Goal: Task Accomplishment & Management: Manage account settings

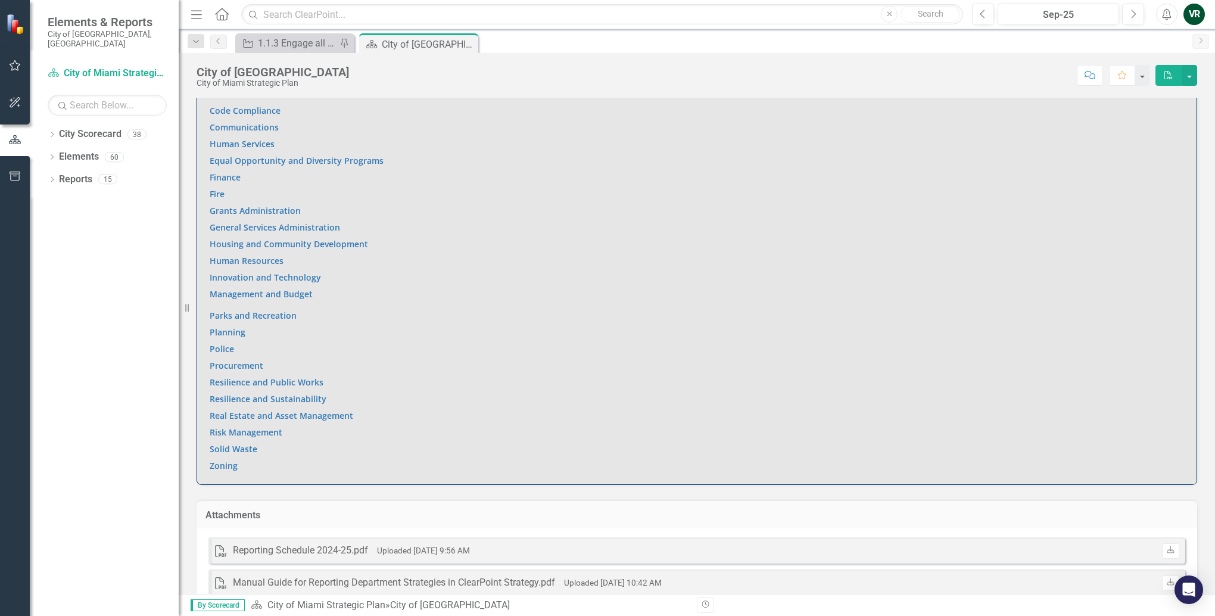
scroll to position [790, 0]
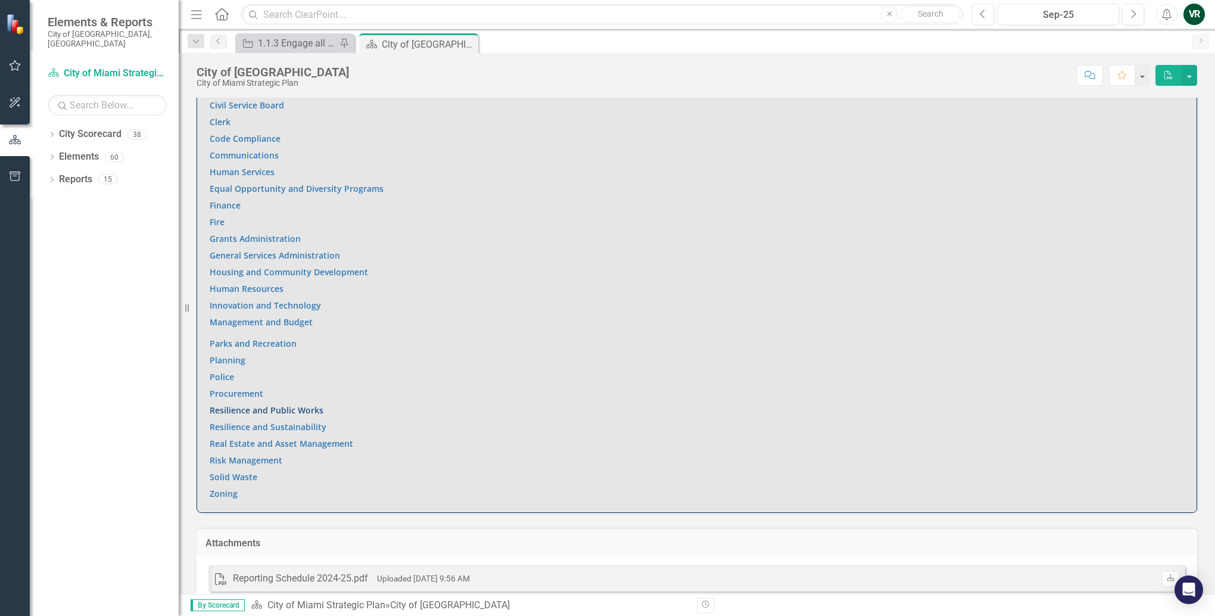
click at [278, 412] on link "Resilience and Public Works" at bounding box center [267, 409] width 114 height 11
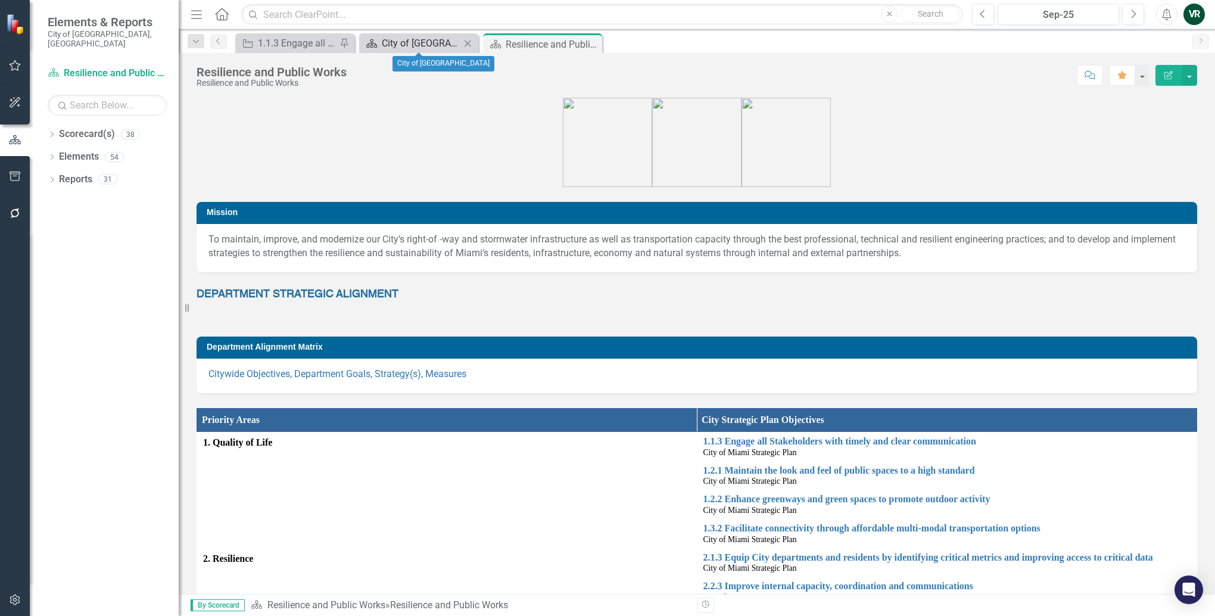
click at [389, 48] on div "City of [GEOGRAPHIC_DATA]" at bounding box center [421, 43] width 79 height 15
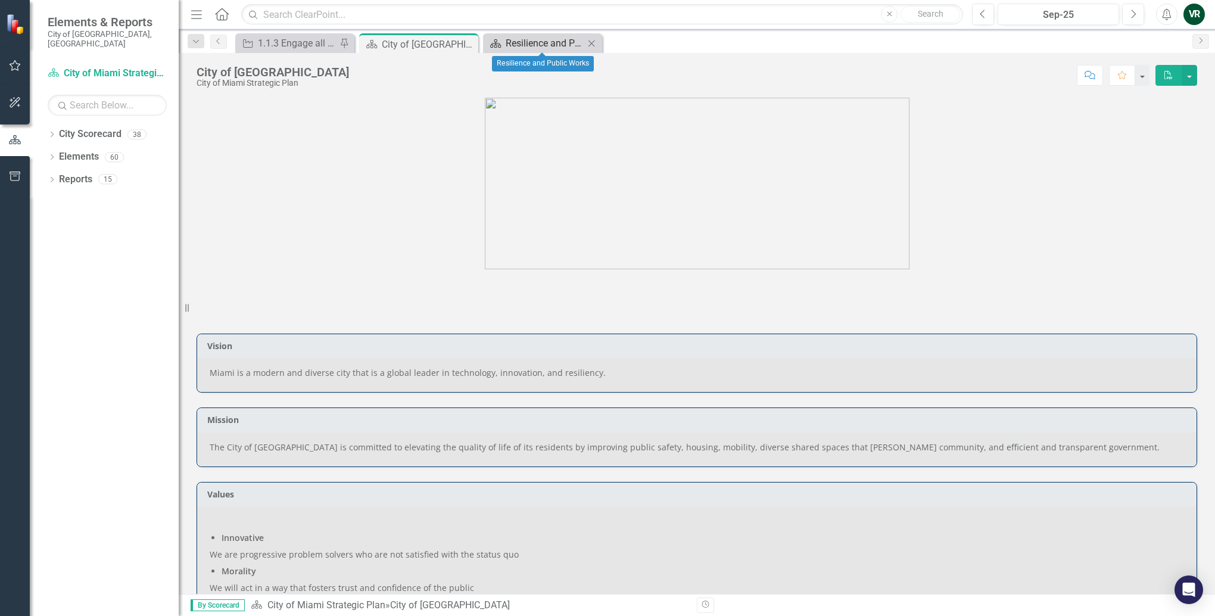
click at [524, 49] on div "Resilience and Public Works" at bounding box center [545, 43] width 79 height 15
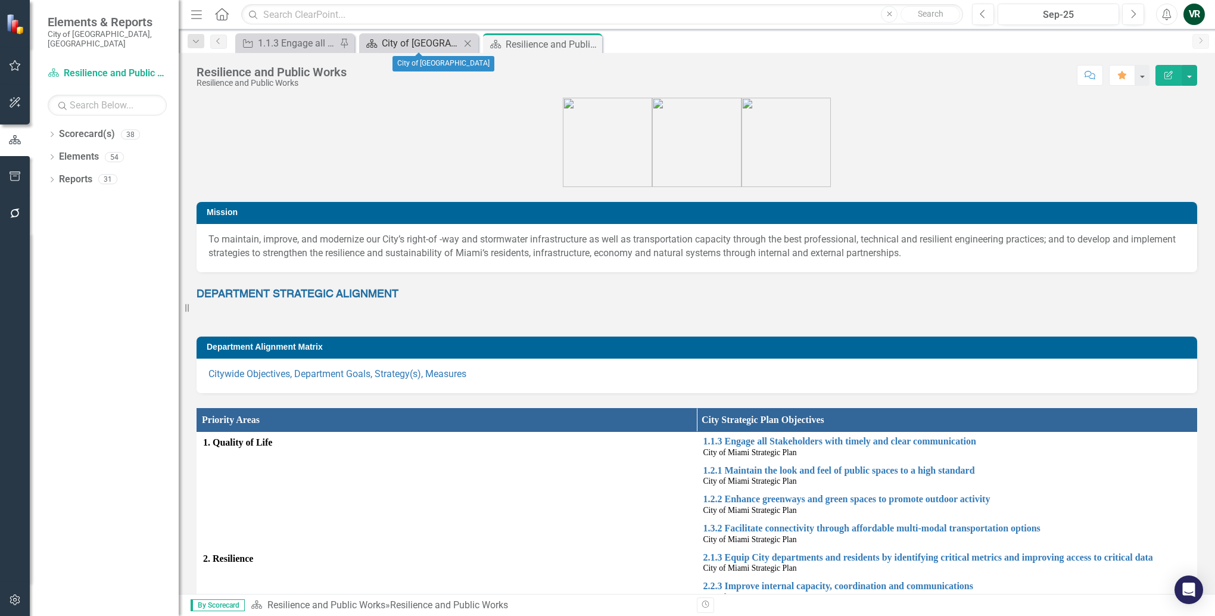
click at [410, 42] on div "City of [GEOGRAPHIC_DATA]" at bounding box center [421, 43] width 79 height 15
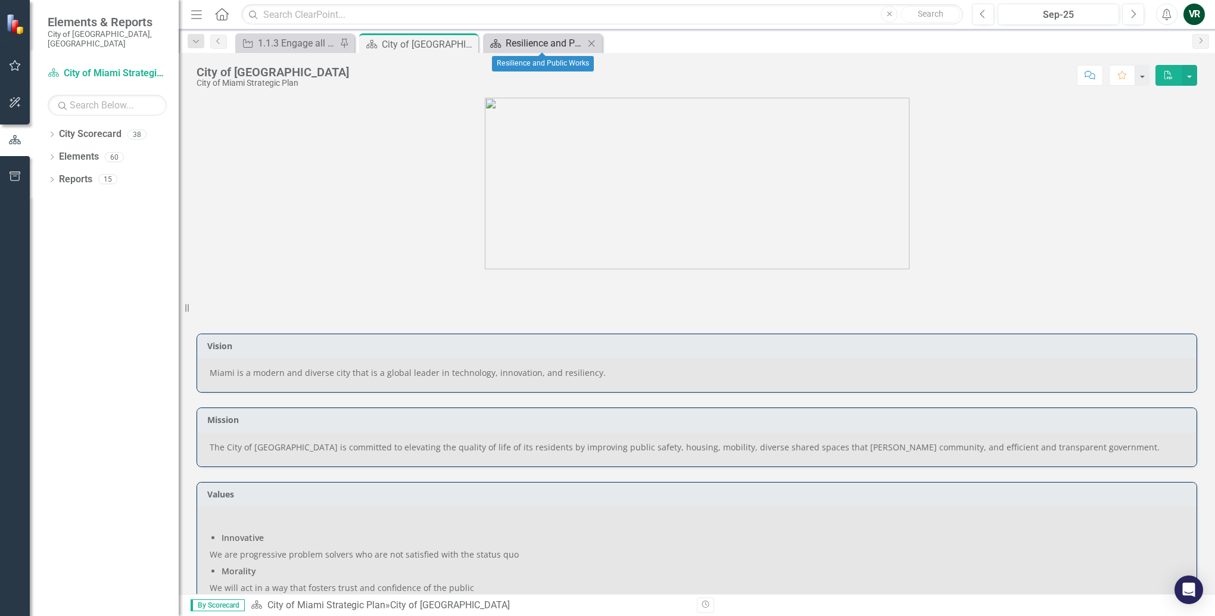
click at [531, 42] on div "Resilience and Public Works" at bounding box center [545, 43] width 79 height 15
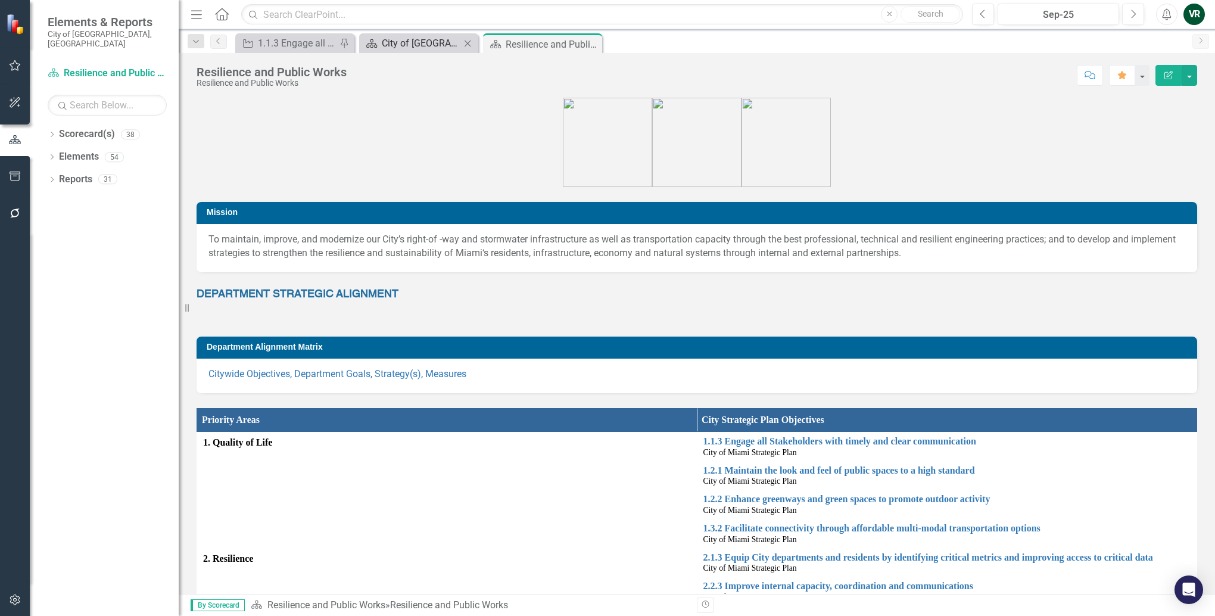
click at [415, 43] on div "City of [GEOGRAPHIC_DATA]" at bounding box center [421, 43] width 79 height 15
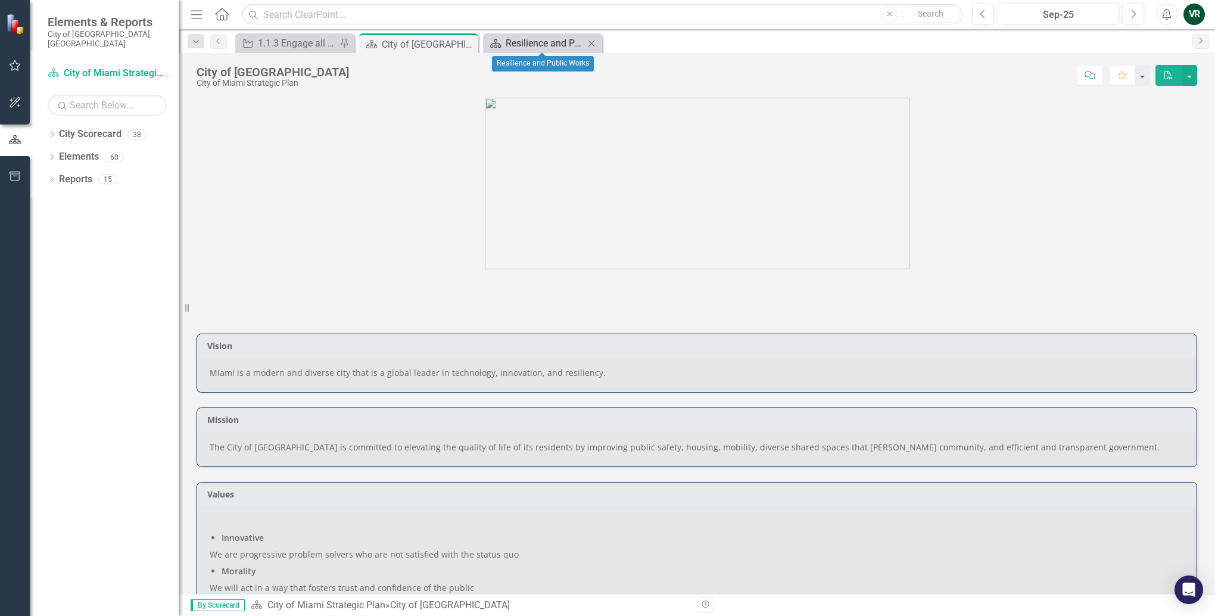
click at [528, 45] on div "Resilience and Public Works" at bounding box center [545, 43] width 79 height 15
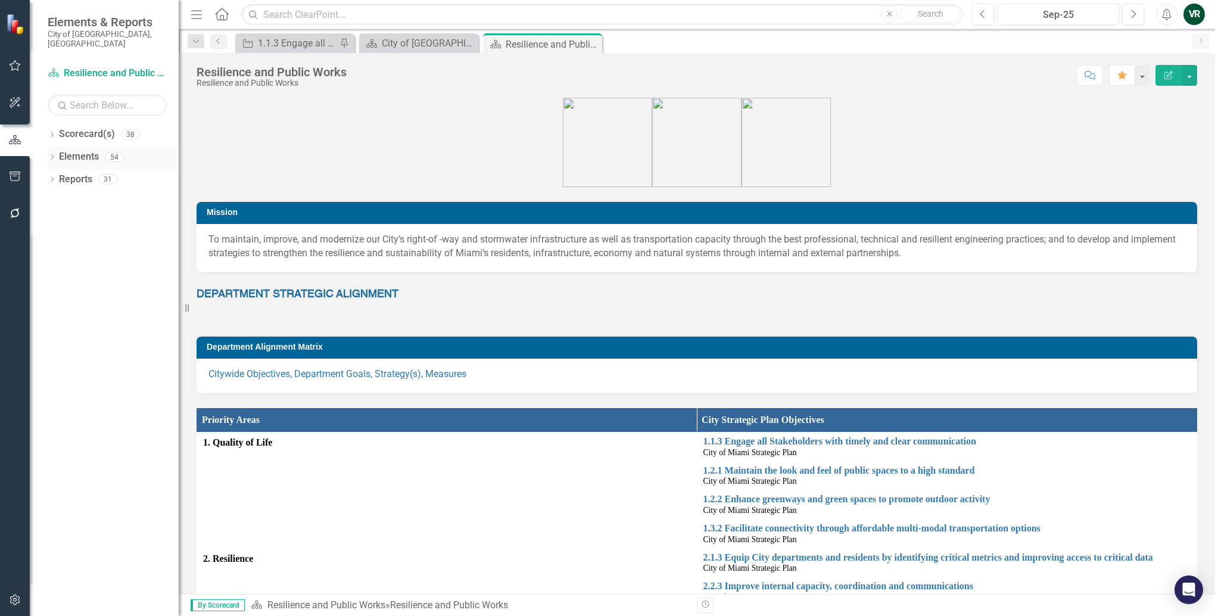
click at [80, 150] on link "Elements" at bounding box center [79, 157] width 40 height 14
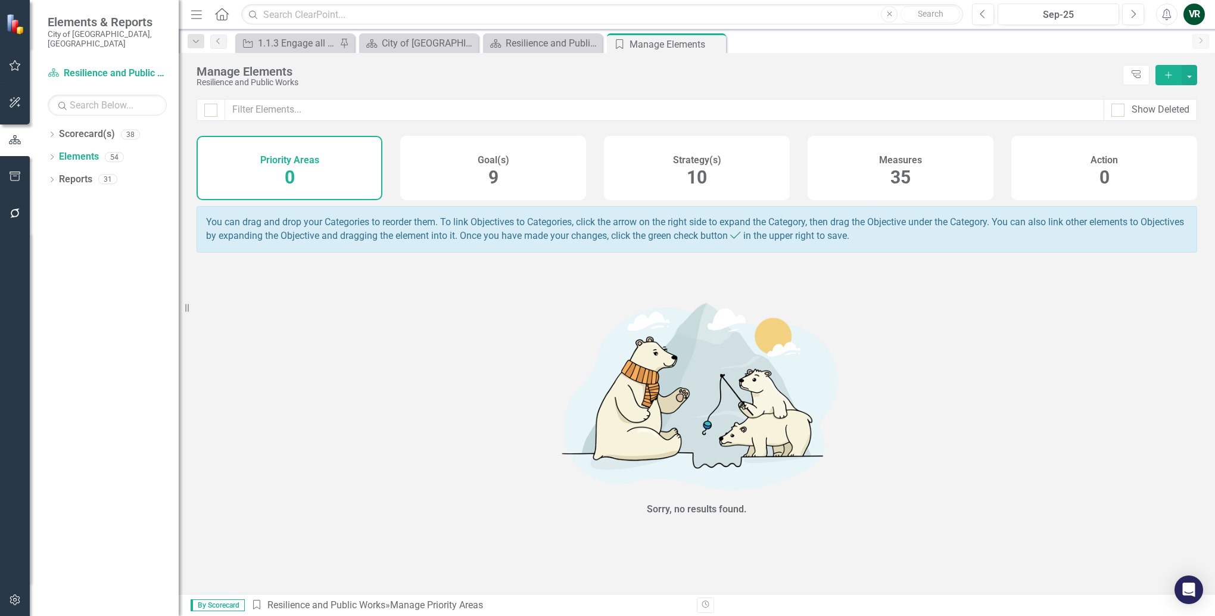
click at [874, 171] on div "Measures 35" at bounding box center [901, 168] width 186 height 64
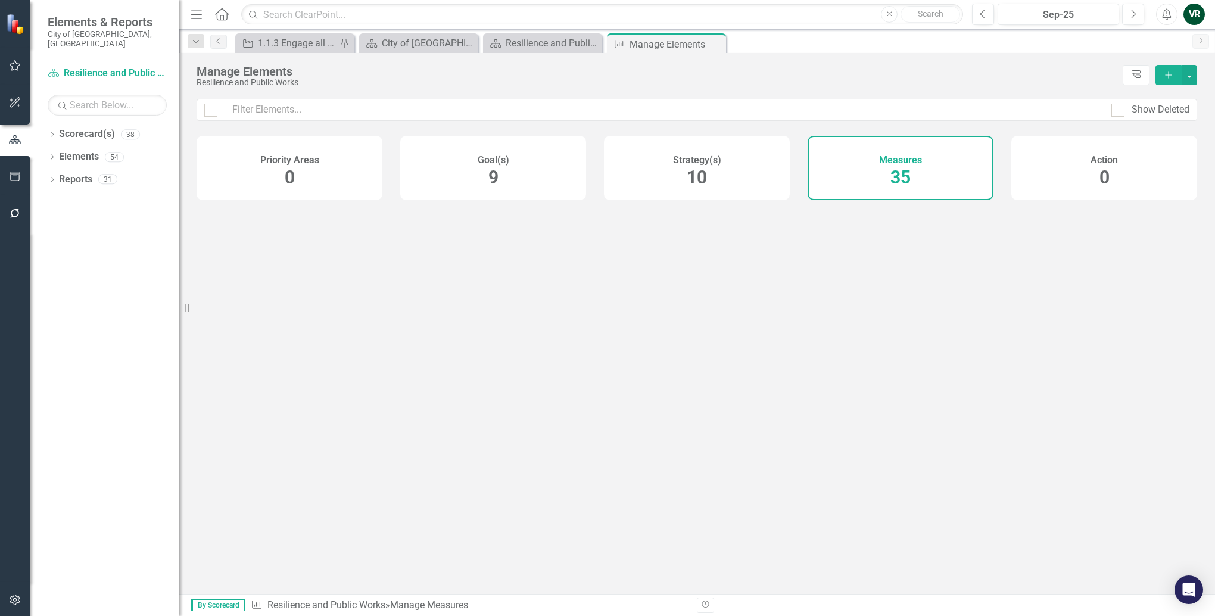
checkbox input "false"
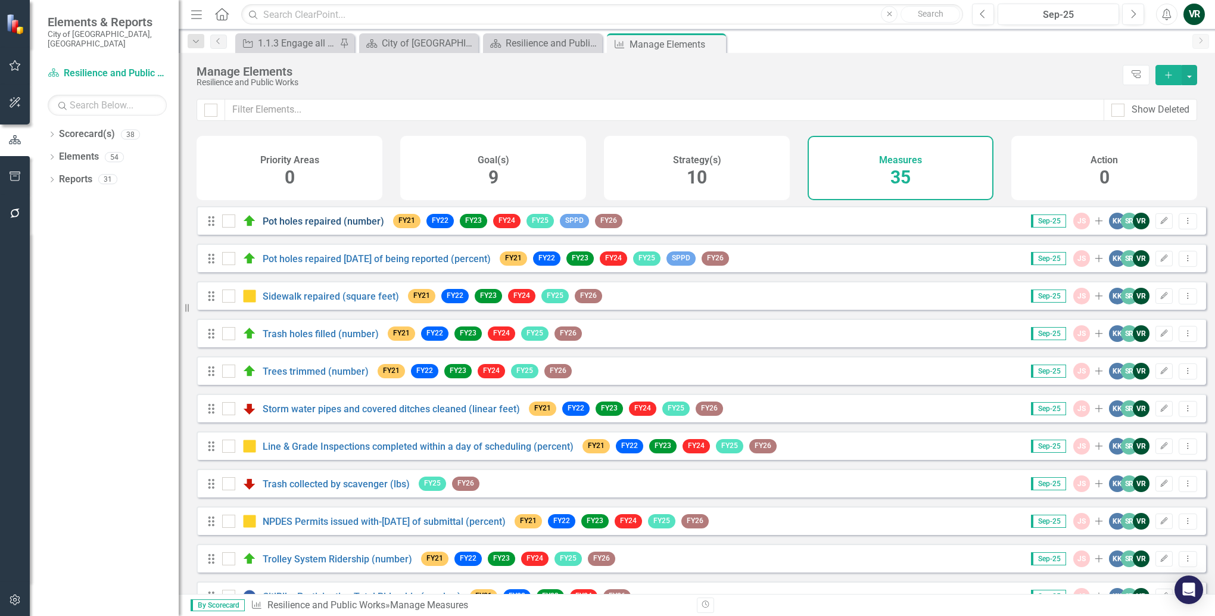
click at [278, 227] on link "Pot holes repaired (number)" at bounding box center [323, 221] width 121 height 11
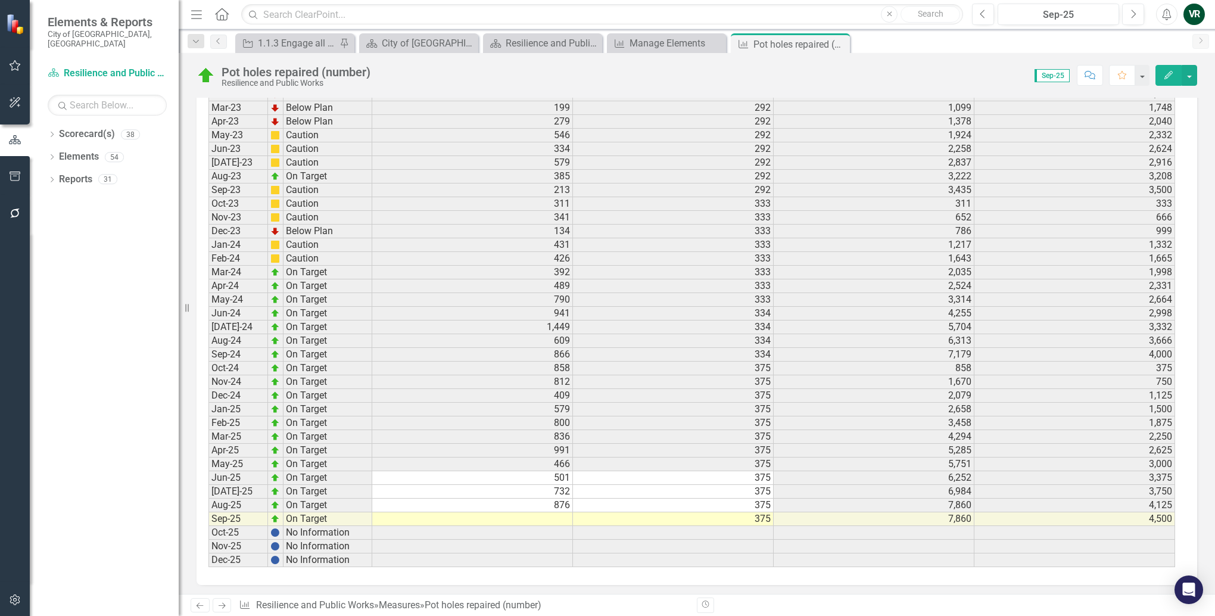
scroll to position [1614, 0]
click at [525, 516] on td at bounding box center [472, 516] width 201 height 14
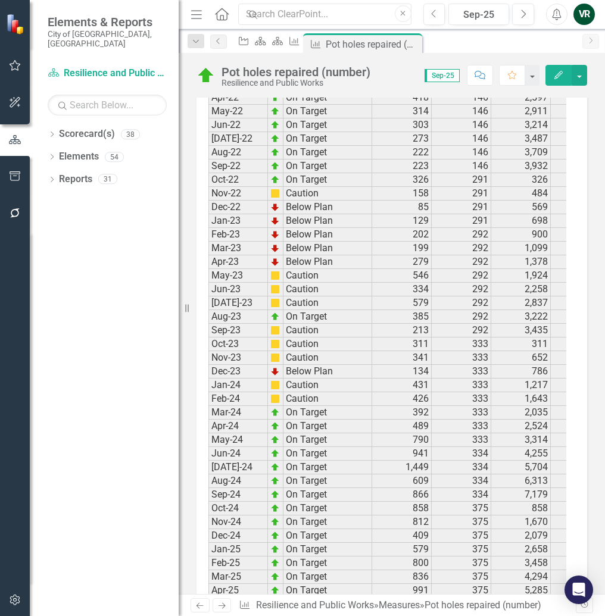
scroll to position [2014, 0]
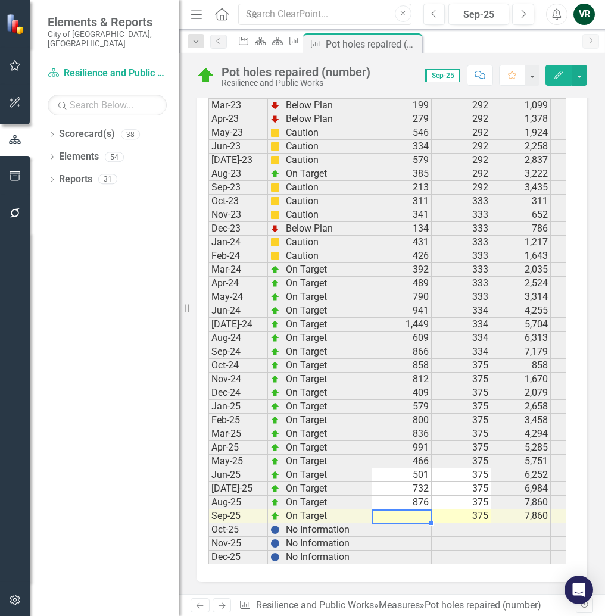
click at [419, 512] on td at bounding box center [402, 517] width 60 height 14
click at [418, 510] on td at bounding box center [402, 517] width 60 height 14
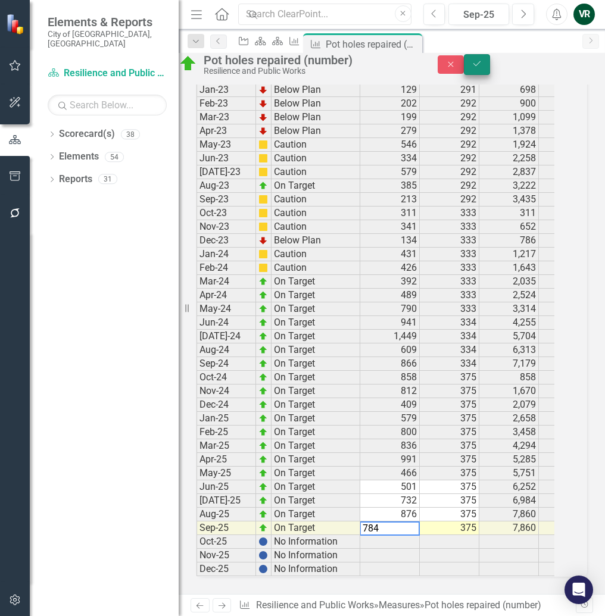
type textarea "784"
click at [482, 68] on icon "Save" at bounding box center [477, 64] width 11 height 8
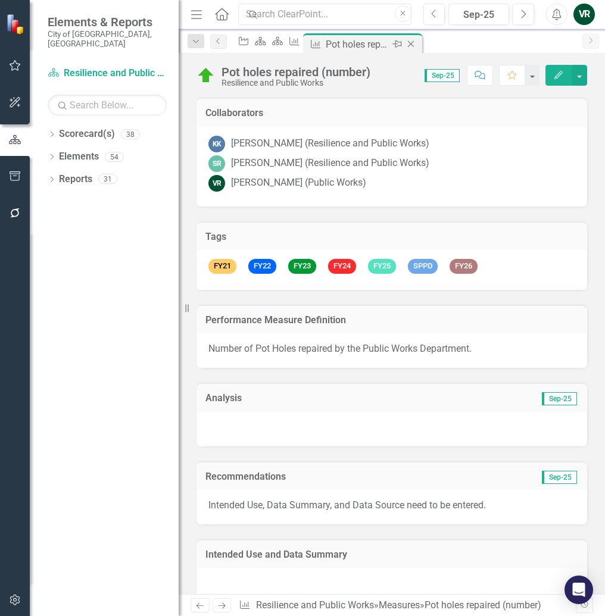
click at [414, 43] on icon at bounding box center [410, 44] width 7 height 7
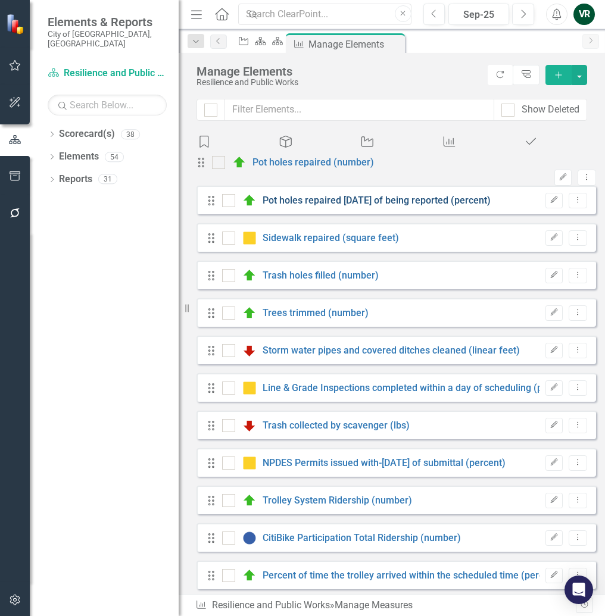
click at [322, 206] on link "Pot holes repaired [DATE] of being reported (percent)" at bounding box center [377, 200] width 228 height 11
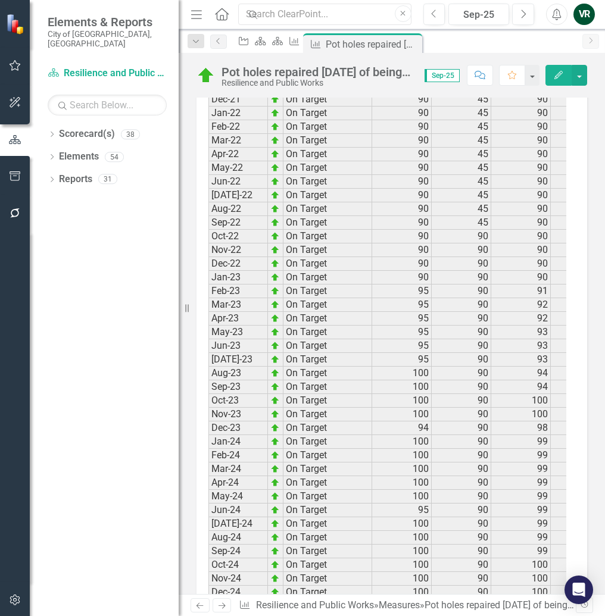
scroll to position [2014, 0]
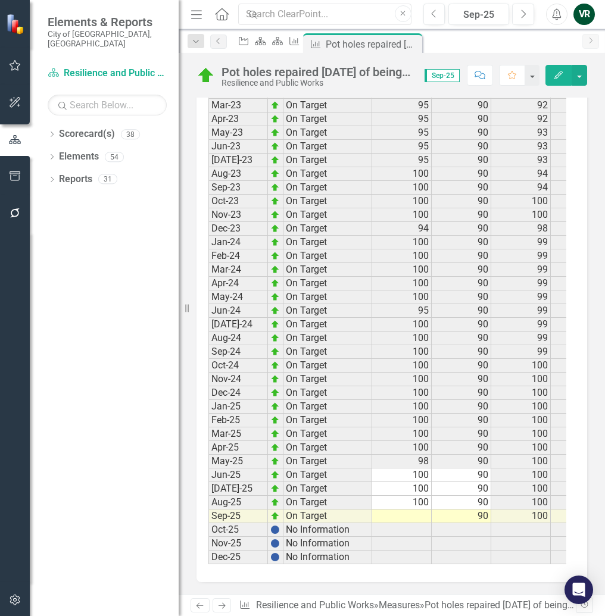
click at [404, 510] on td at bounding box center [402, 517] width 60 height 14
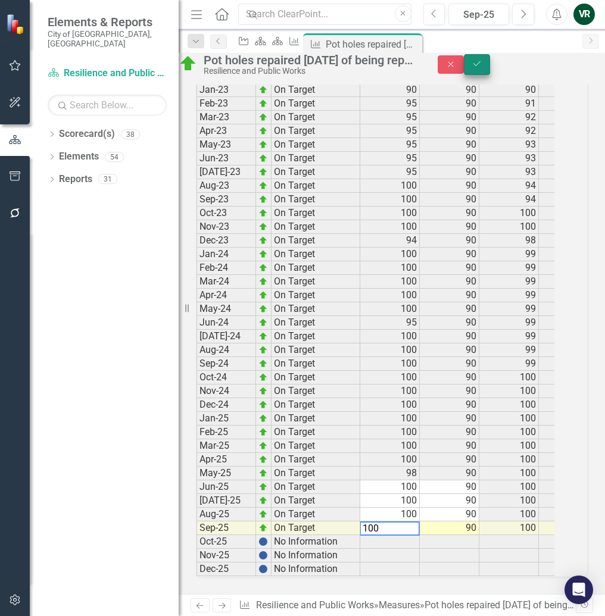
type textarea "100"
click at [482, 67] on icon "Save" at bounding box center [477, 64] width 11 height 8
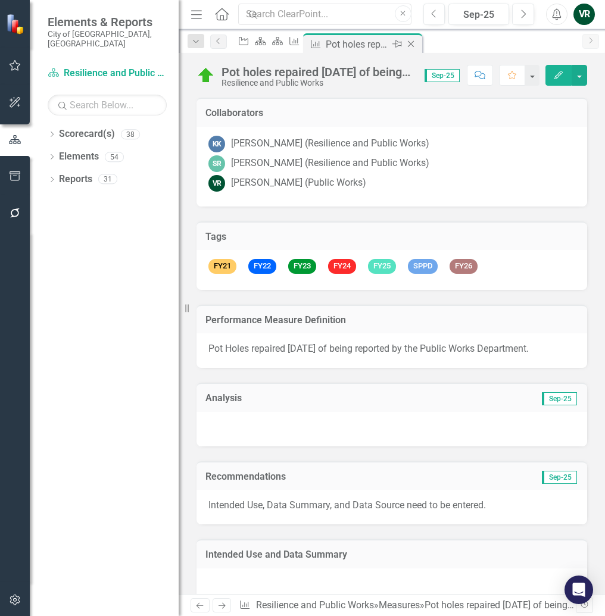
click at [417, 42] on icon "Close" at bounding box center [411, 44] width 12 height 10
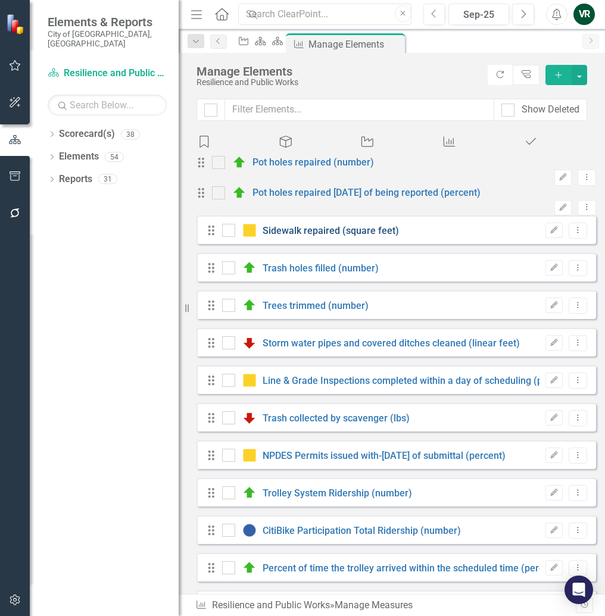
click at [328, 236] on link "Sidewalk repaired (square feet)" at bounding box center [331, 230] width 136 height 11
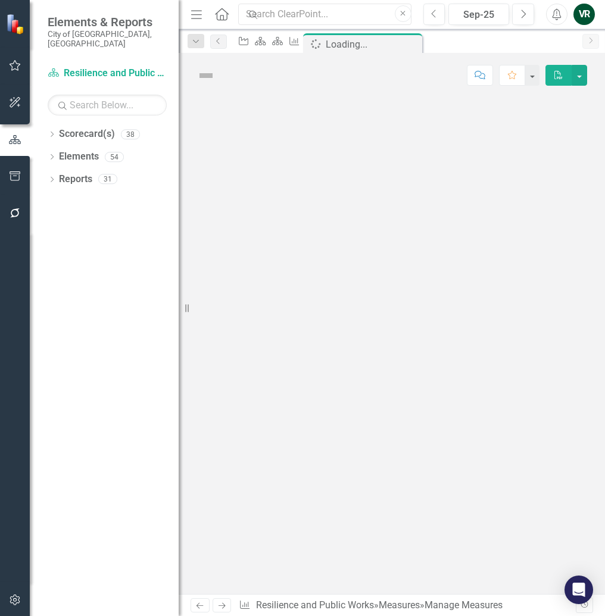
click at [328, 280] on div at bounding box center [392, 346] width 426 height 497
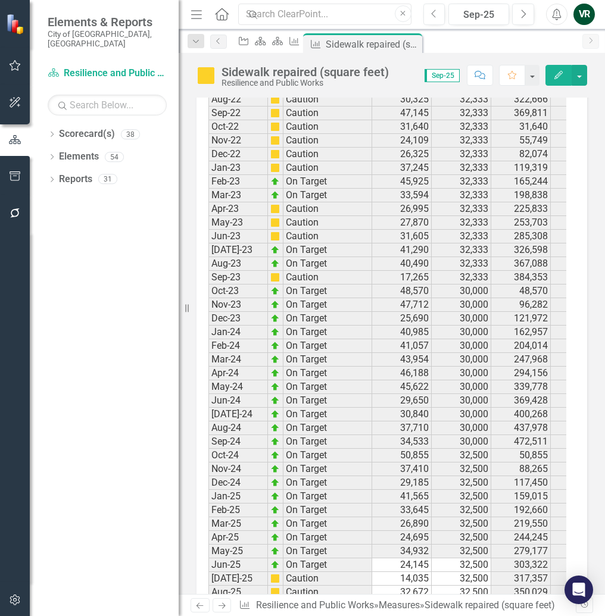
scroll to position [2055, 0]
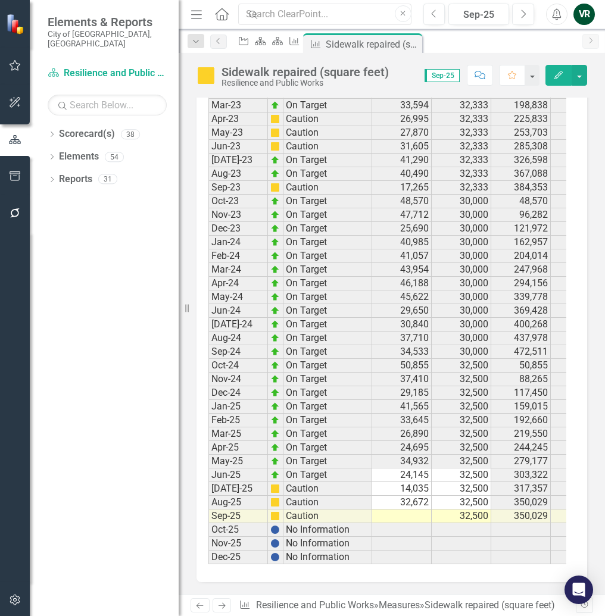
click at [409, 510] on td at bounding box center [402, 517] width 60 height 14
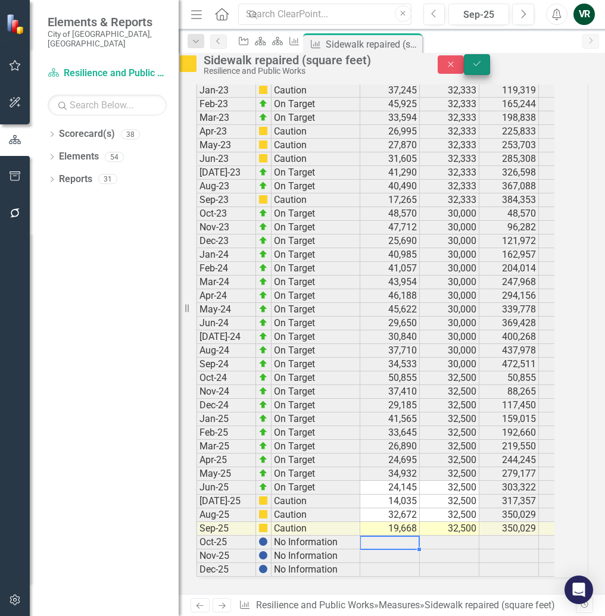
type textarea "19667.50"
click at [490, 75] on button "Save" at bounding box center [477, 64] width 26 height 21
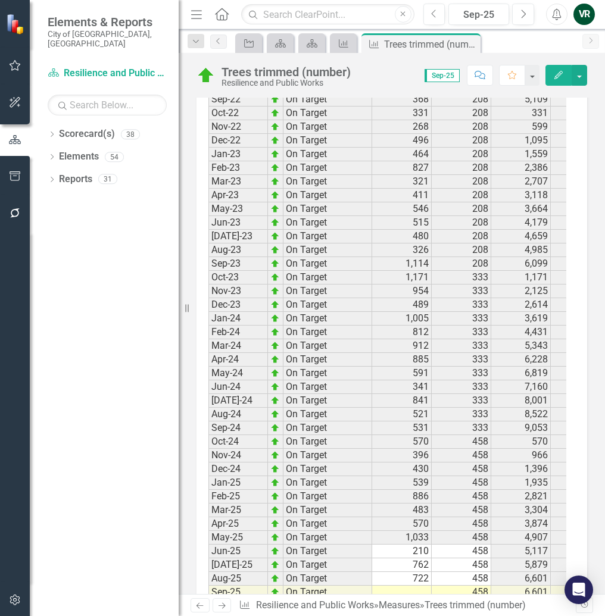
scroll to position [2284, 0]
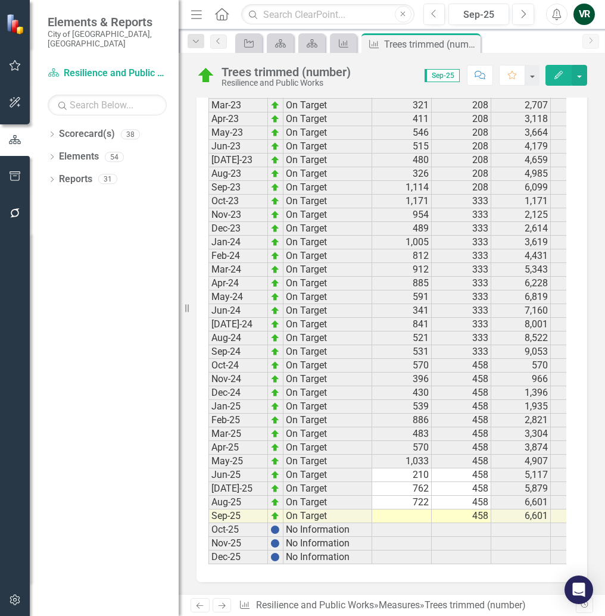
click at [401, 510] on td at bounding box center [402, 517] width 60 height 14
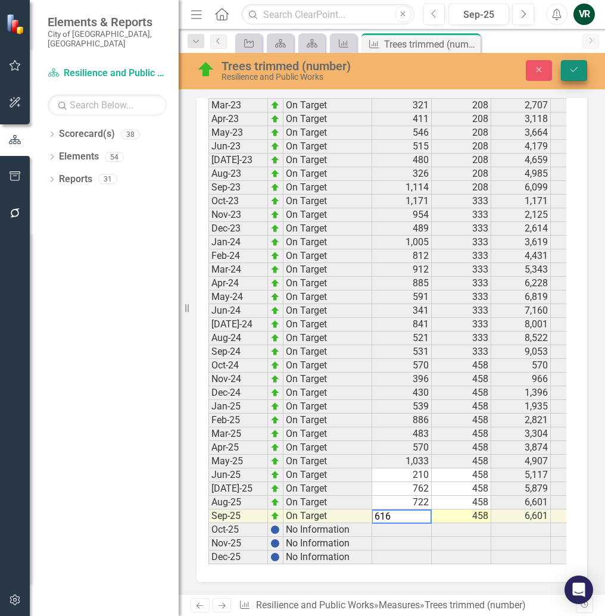
type textarea "616"
click at [571, 69] on icon "Save" at bounding box center [574, 70] width 11 height 8
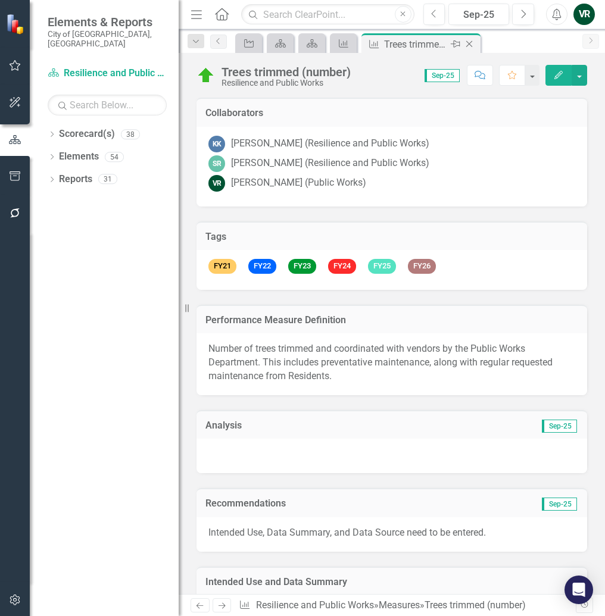
click at [471, 45] on icon "Close" at bounding box center [469, 44] width 12 height 10
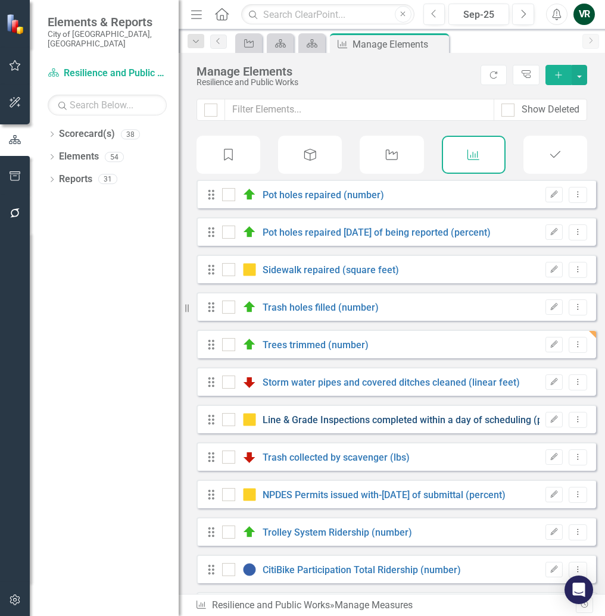
click at [397, 426] on link "Line & Grade Inspections completed within a day of scheduling (percent)" at bounding box center [418, 419] width 311 height 11
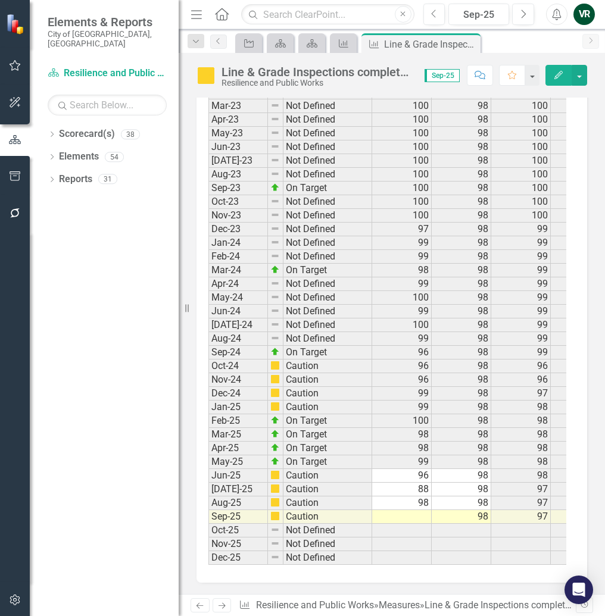
scroll to position [1999, 0]
click at [414, 510] on td at bounding box center [402, 517] width 60 height 14
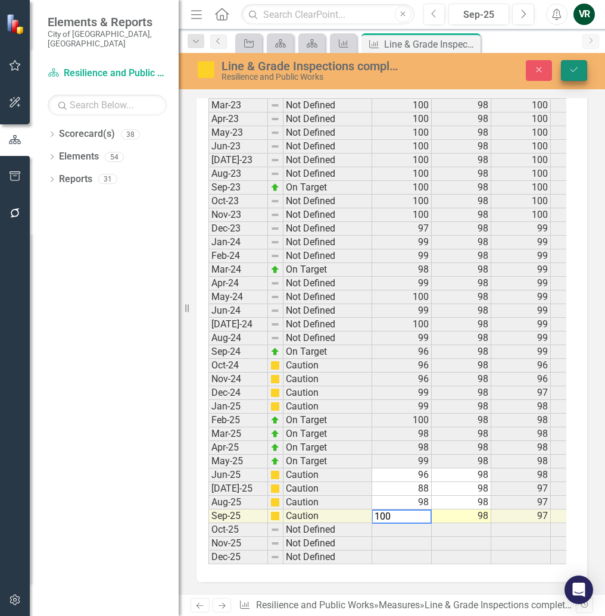
type textarea "100"
click at [576, 69] on icon "Save" at bounding box center [574, 70] width 11 height 8
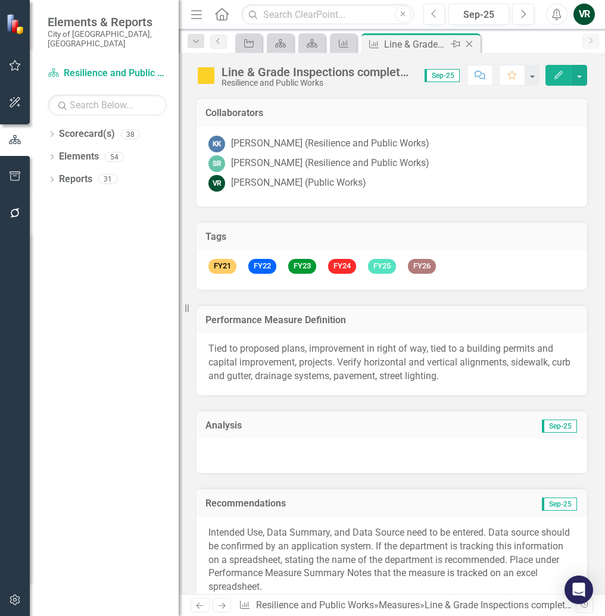
click at [469, 43] on icon at bounding box center [469, 44] width 7 height 7
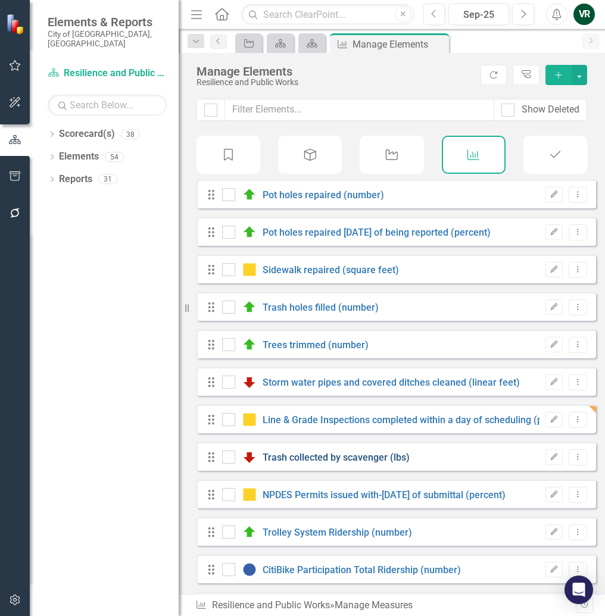
click at [336, 463] on link "Trash collected by scavenger (lbs)" at bounding box center [336, 457] width 147 height 11
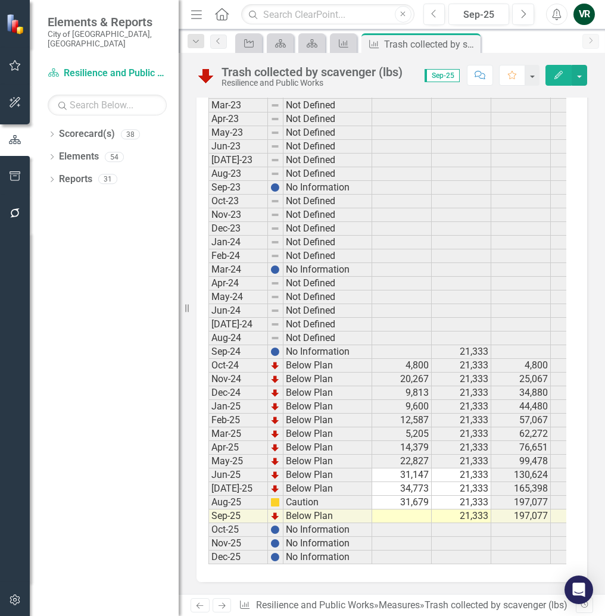
scroll to position [1918, 0]
click at [416, 510] on td at bounding box center [402, 517] width 60 height 14
click at [406, 510] on td at bounding box center [402, 517] width 60 height 14
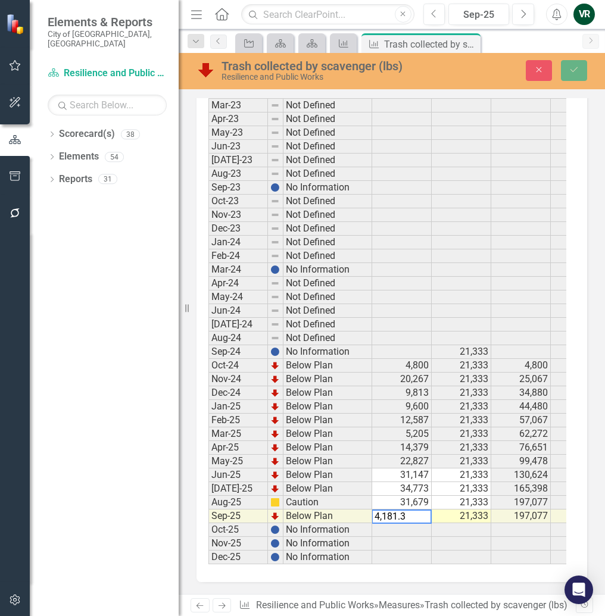
click at [412, 510] on textarea "4,181.3" at bounding box center [402, 517] width 60 height 14
click at [385, 510] on textarea "4,181.3" at bounding box center [402, 517] width 60 height 14
type textarea "4181.3"
click at [573, 71] on icon "Save" at bounding box center [574, 70] width 11 height 8
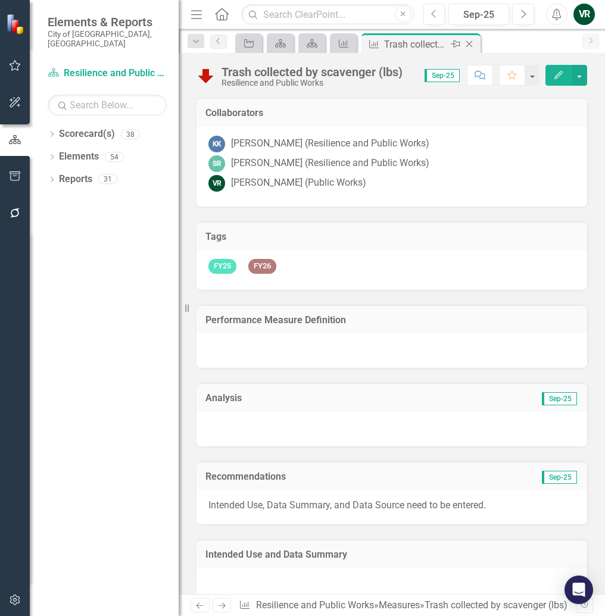
click at [473, 46] on icon "Close" at bounding box center [469, 44] width 12 height 10
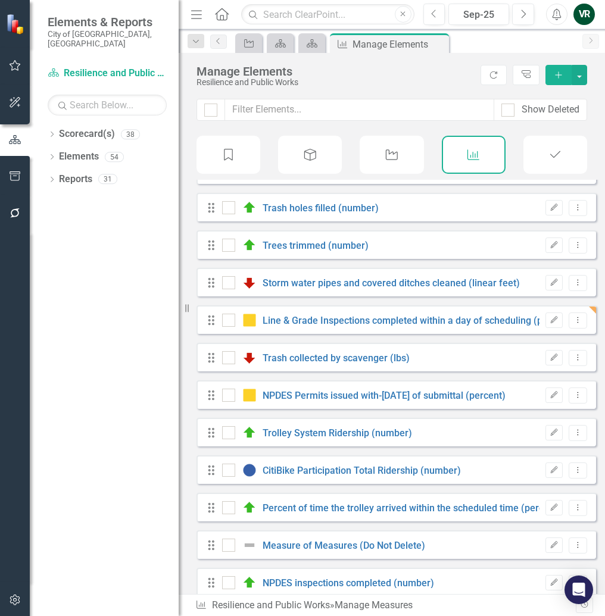
scroll to position [119, 0]
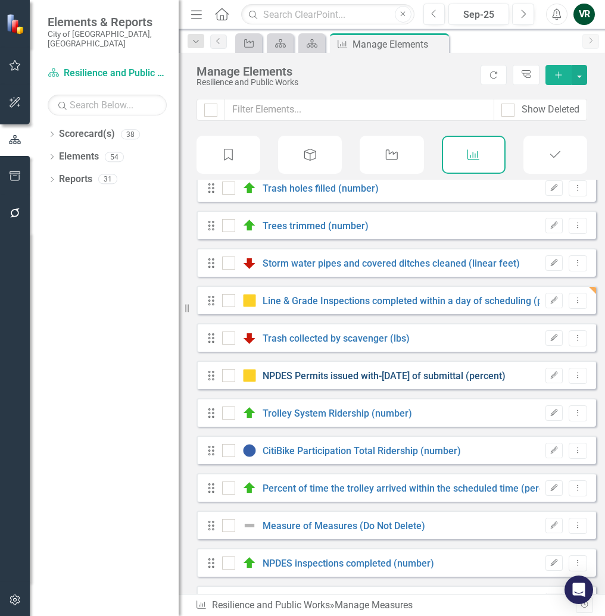
click at [355, 382] on link "NPDES Permits issued with-[DATE] of submittal (percent)" at bounding box center [384, 375] width 243 height 11
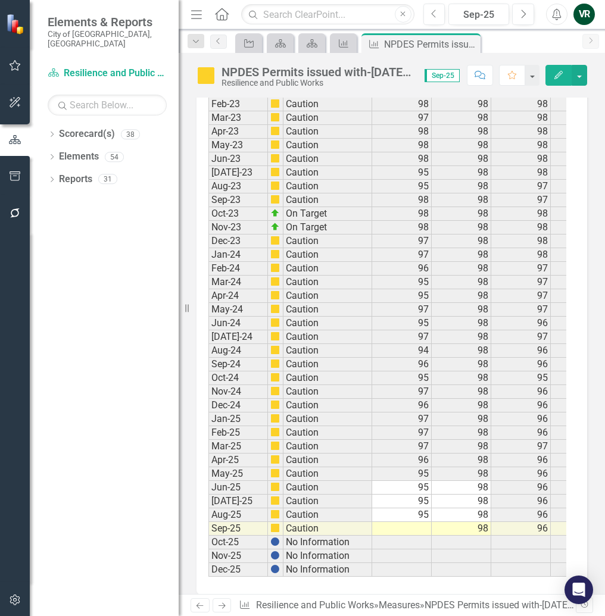
scroll to position [1931, 0]
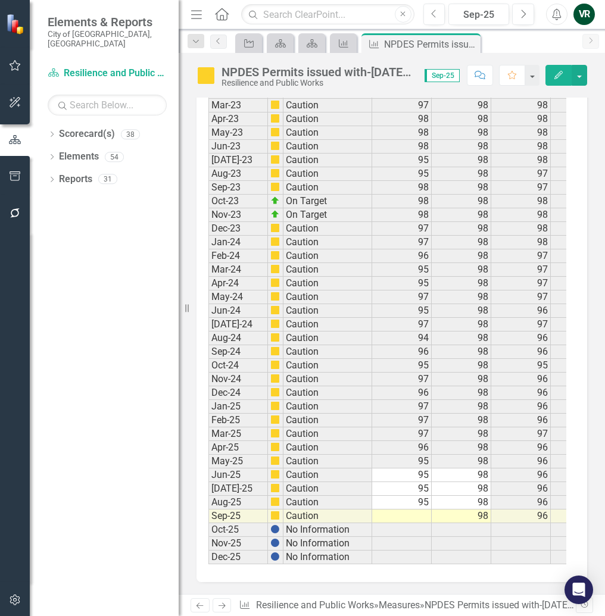
click at [417, 510] on td at bounding box center [402, 517] width 60 height 14
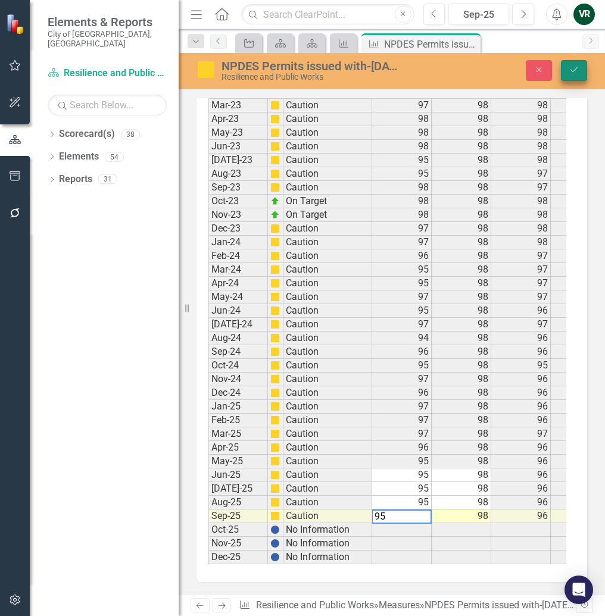
type textarea "95"
click at [577, 68] on icon "Save" at bounding box center [574, 70] width 11 height 8
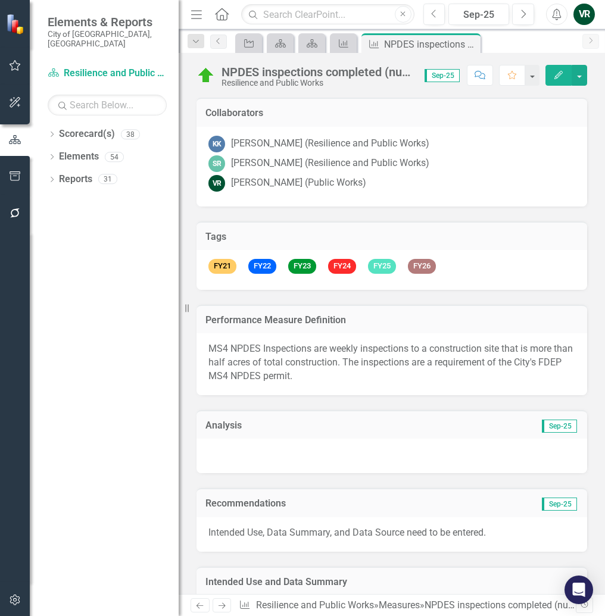
scroll to position [2009, 0]
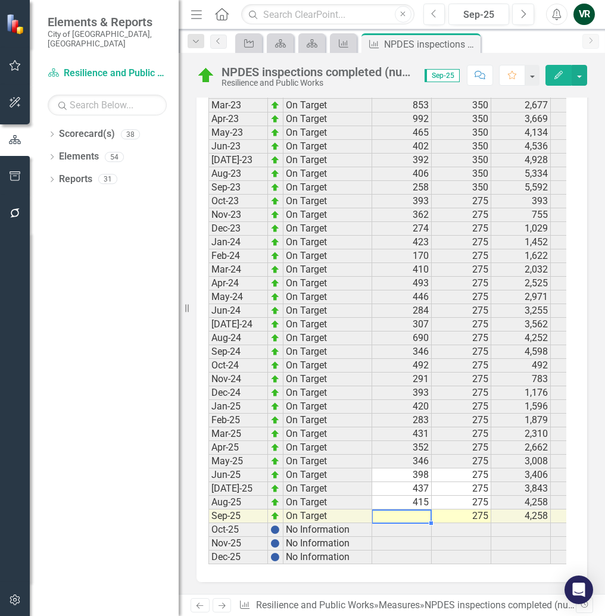
click at [406, 510] on td at bounding box center [402, 517] width 60 height 14
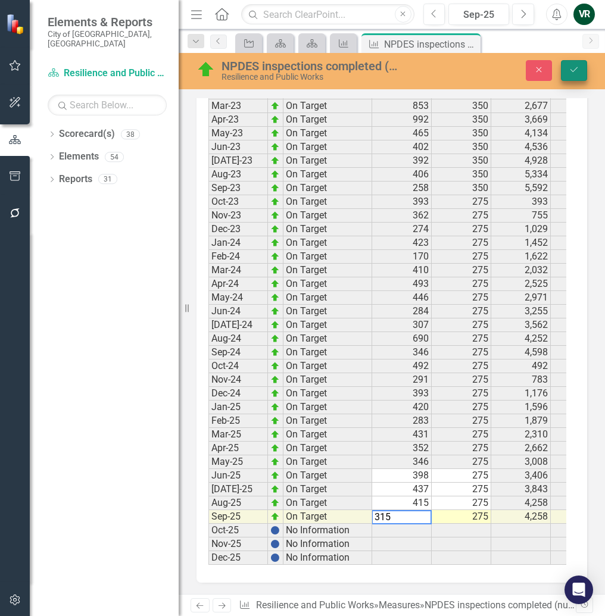
type textarea "315"
click at [574, 71] on icon "submit" at bounding box center [574, 69] width 7 height 5
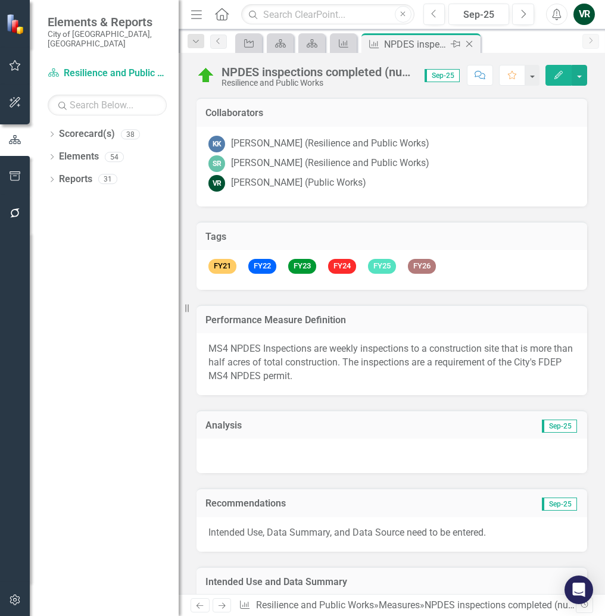
click at [469, 42] on icon "Close" at bounding box center [469, 44] width 12 height 10
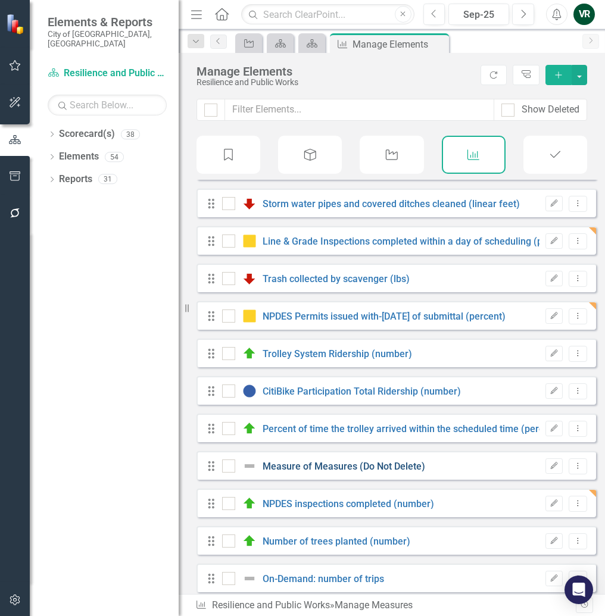
scroll to position [238, 0]
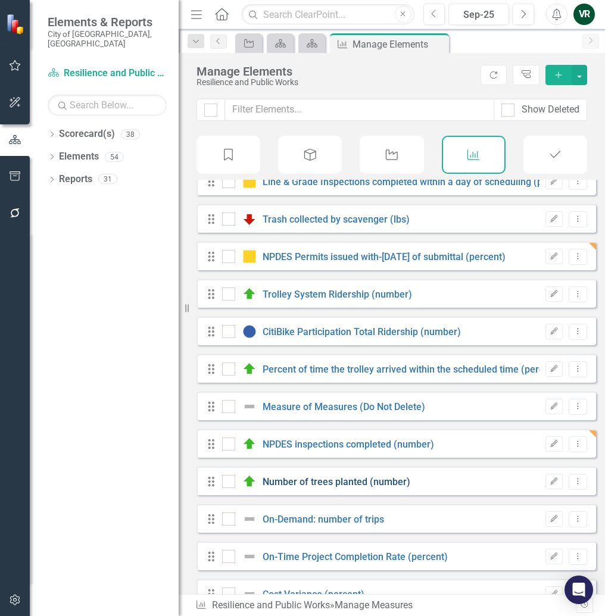
click at [320, 488] on link "Number of trees planted (number)" at bounding box center [337, 481] width 148 height 11
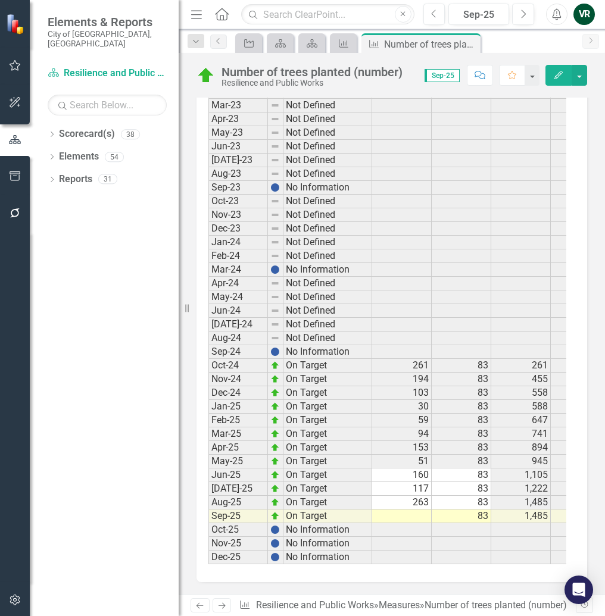
scroll to position [1918, 0]
click at [398, 510] on td at bounding box center [402, 517] width 60 height 14
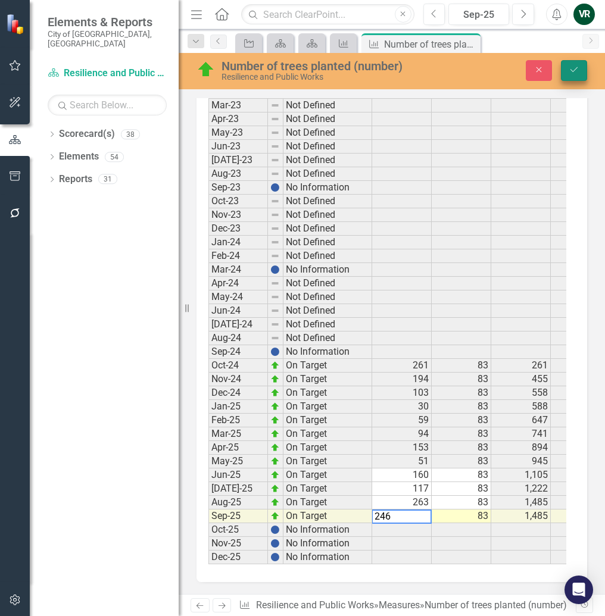
type textarea "246"
click at [573, 72] on icon "Save" at bounding box center [574, 70] width 11 height 8
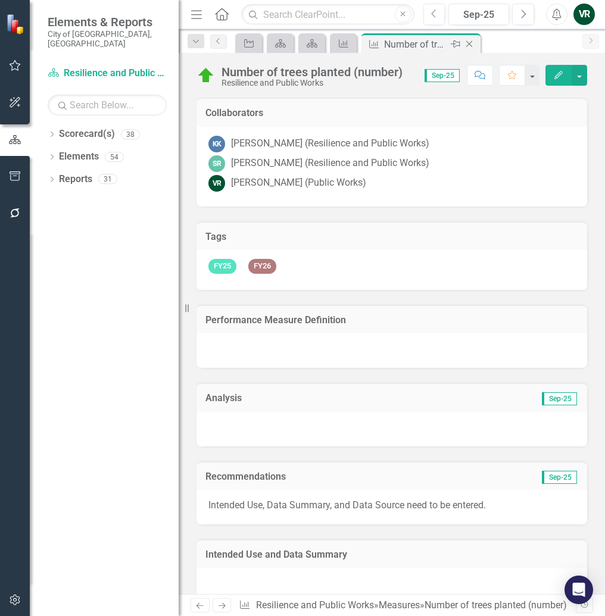
click at [470, 45] on icon at bounding box center [469, 44] width 7 height 7
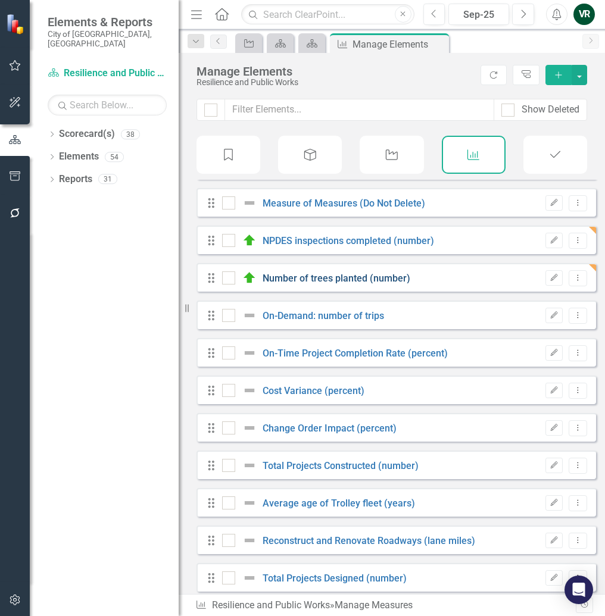
scroll to position [476, 0]
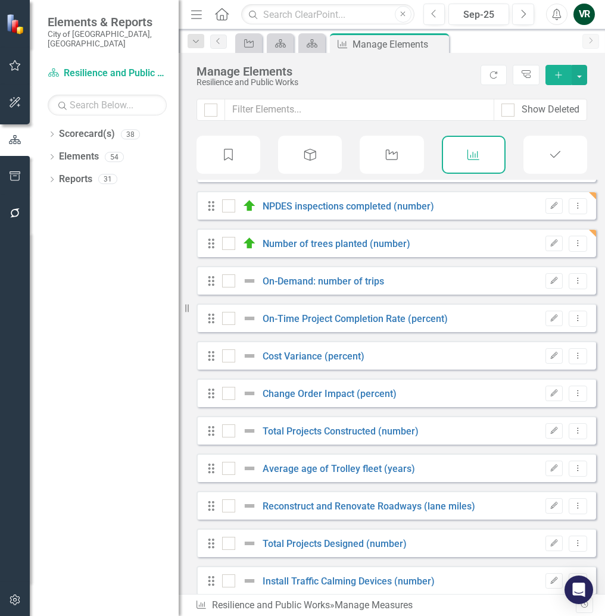
click at [580, 11] on div "VR" at bounding box center [583, 14] width 21 height 21
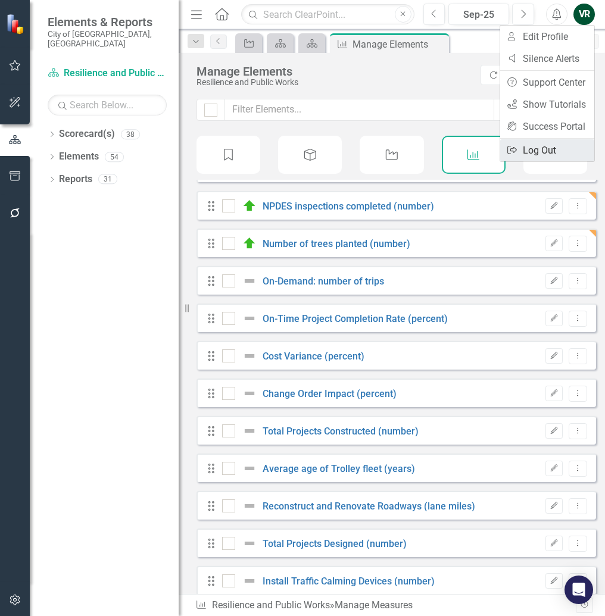
click at [532, 151] on link "Logout Log Out" at bounding box center [547, 150] width 94 height 22
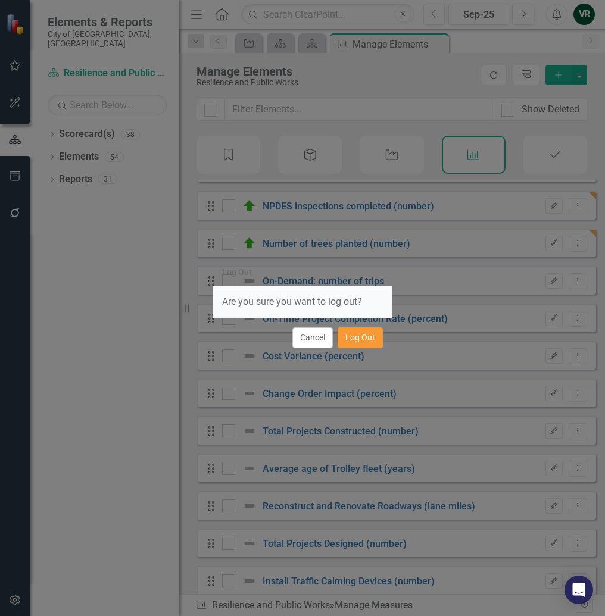
click at [356, 339] on button "Log Out" at bounding box center [360, 338] width 45 height 21
